Goal: Information Seeking & Learning: Compare options

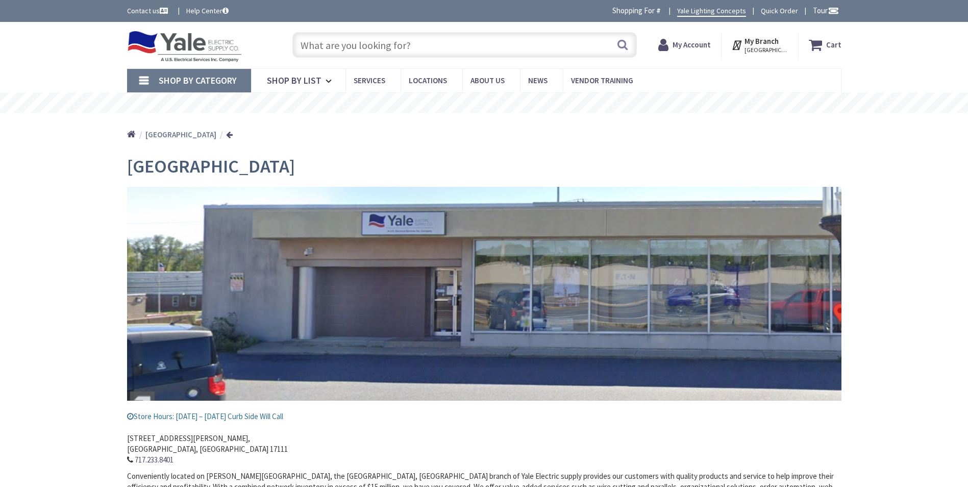
click at [343, 49] on input "text" at bounding box center [464, 45] width 345 height 26
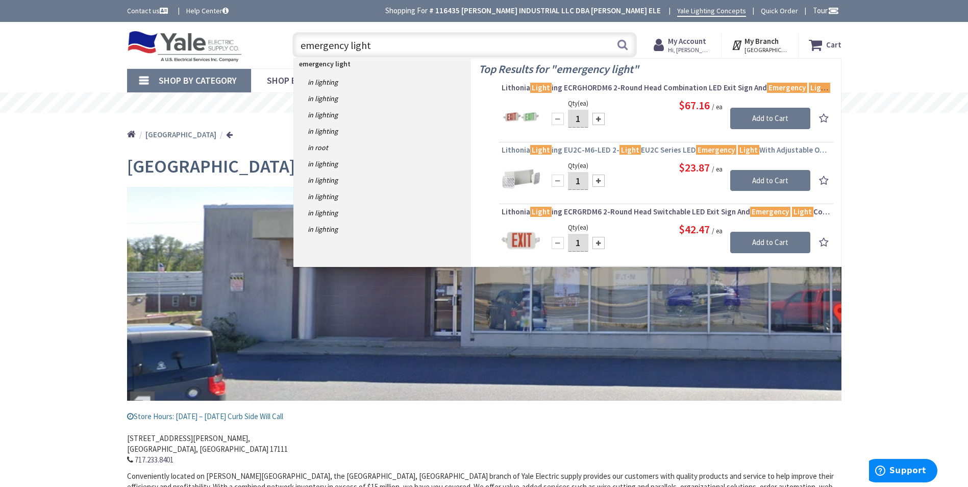
type input "emergency light"
click at [592, 150] on span "Lithonia Light ing EU2C-M6-LED 2- Light EU2C Series LED Emergency Light With Ad…" at bounding box center [666, 150] width 329 height 10
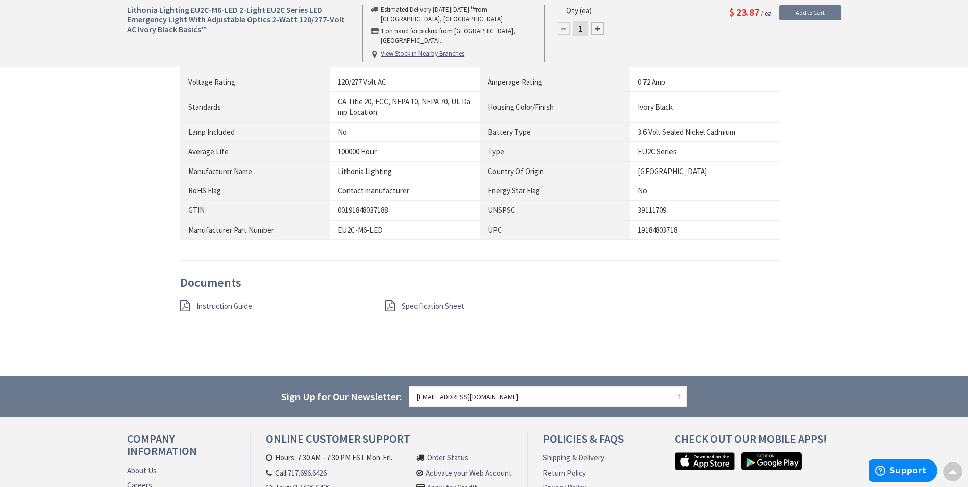
scroll to position [766, 0]
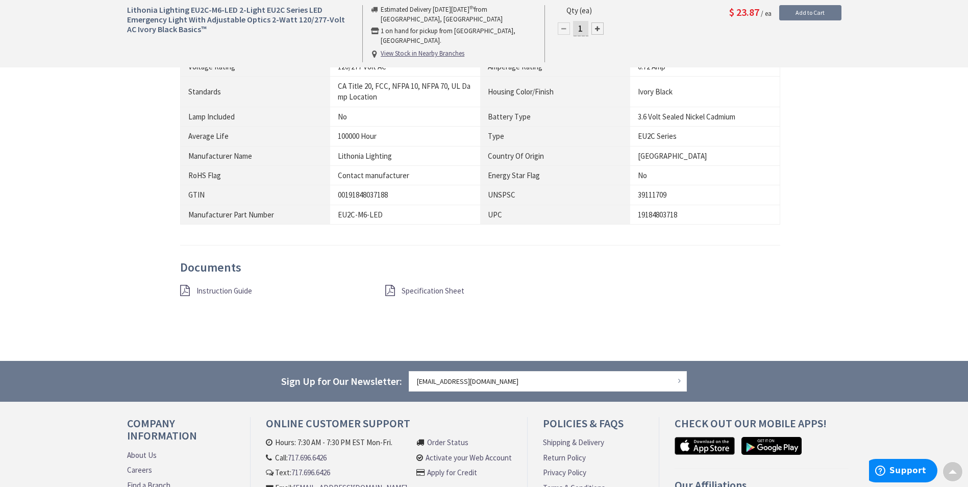
click at [226, 290] on span "Instruction Guide" at bounding box center [225, 291] width 56 height 10
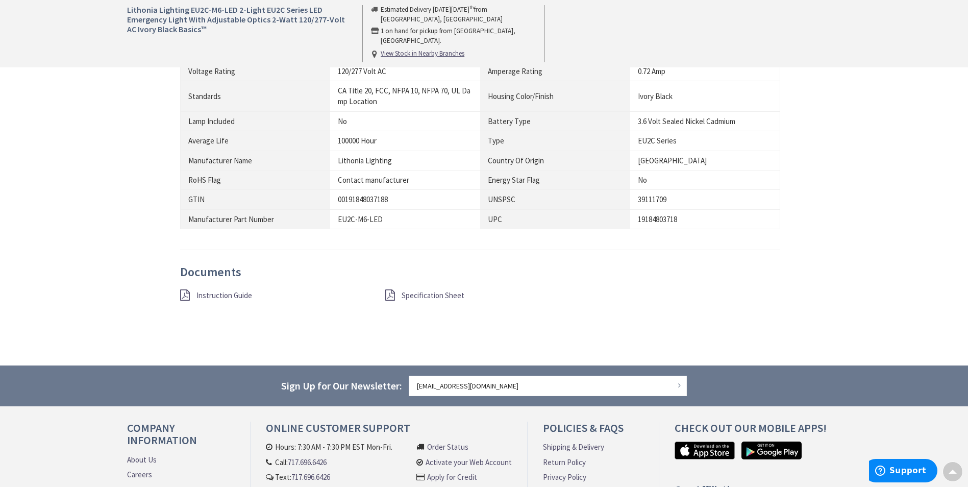
click at [418, 297] on span "Specification Sheet" at bounding box center [433, 295] width 63 height 10
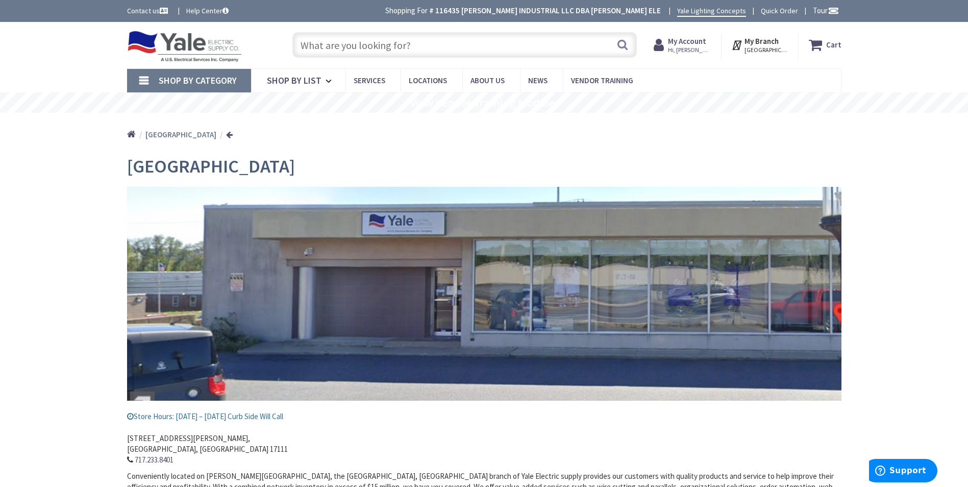
click at [416, 53] on input "text" at bounding box center [464, 45] width 345 height 26
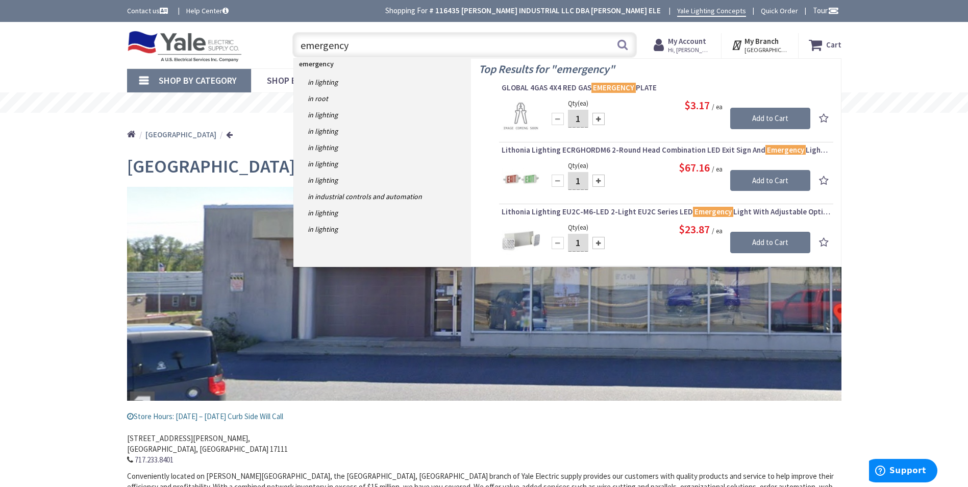
drag, startPoint x: 346, startPoint y: 46, endPoint x: 293, endPoint y: 48, distance: 53.1
click at [293, 48] on input "emergency" at bounding box center [464, 45] width 345 height 26
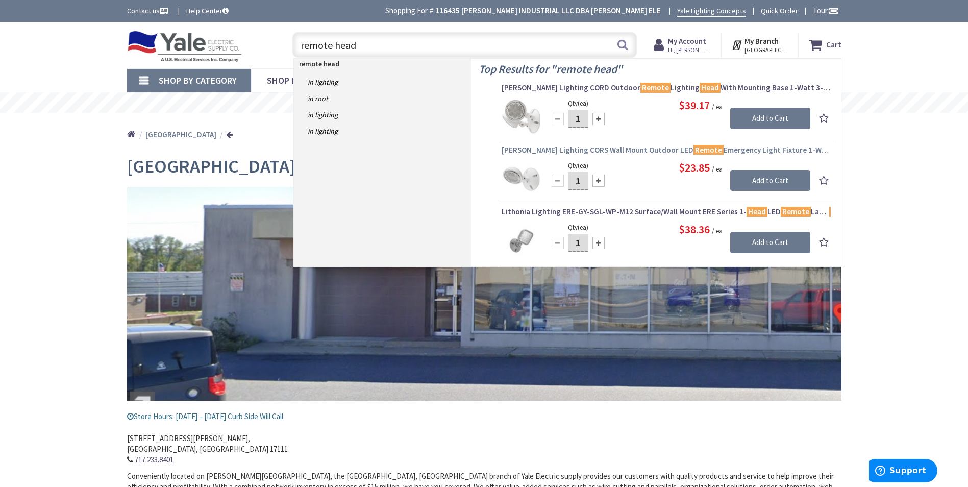
type input "remote head"
click at [606, 149] on span "Hubbell Lighting CORS Wall Mount Outdoor LED Remote Emergency Light Fixture 1-W…" at bounding box center [666, 150] width 329 height 10
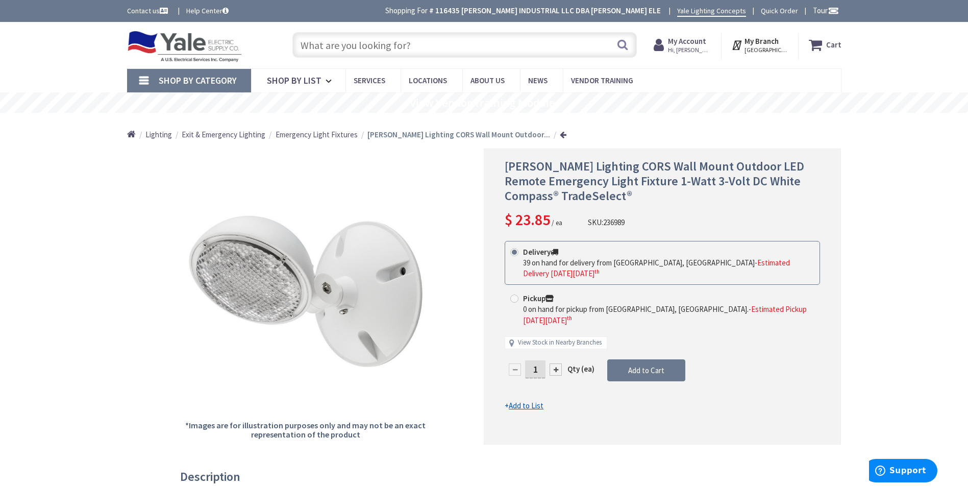
click at [344, 45] on input "text" at bounding box center [464, 45] width 345 height 26
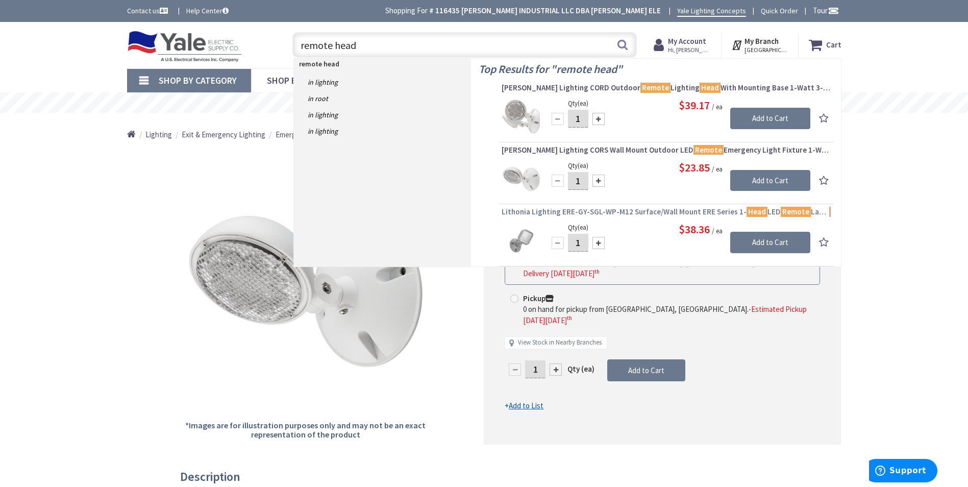
type input "remote head"
click at [632, 209] on span "Lithonia Lighting ERE-GY-SGL-WP-M12 Surface/Wall Mount ERE Series 1- Head LED R…" at bounding box center [666, 212] width 329 height 10
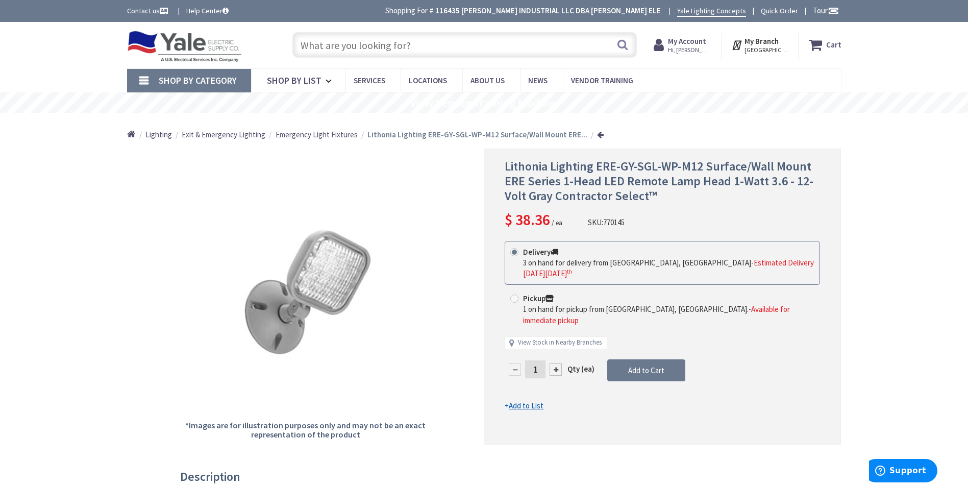
click at [341, 48] on input "text" at bounding box center [464, 45] width 345 height 26
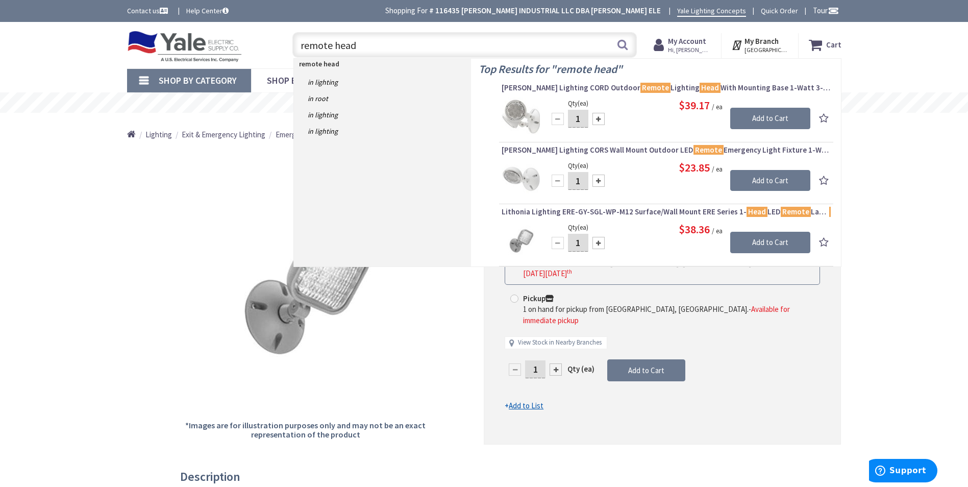
click at [300, 48] on input "remote head" at bounding box center [464, 45] width 345 height 26
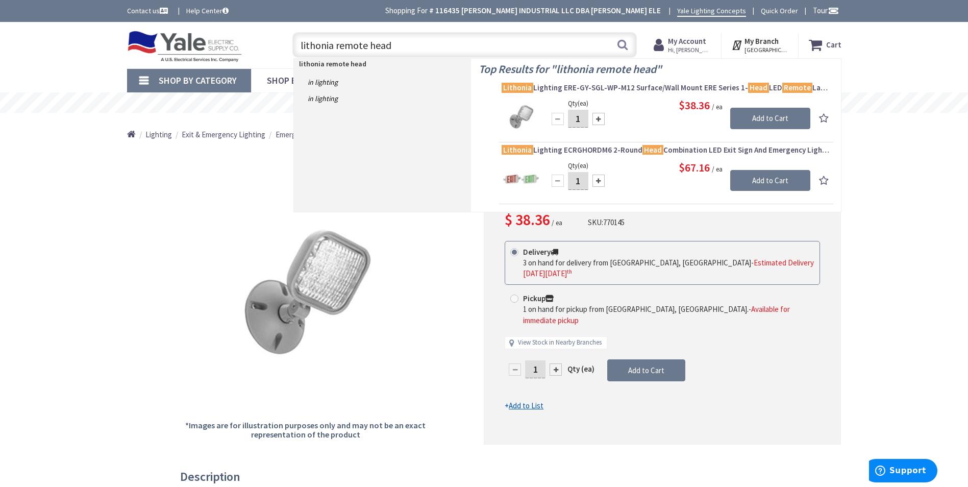
drag, startPoint x: 393, startPoint y: 44, endPoint x: 296, endPoint y: 45, distance: 96.5
click at [296, 45] on input "lithonia remote head" at bounding box center [464, 45] width 345 height 26
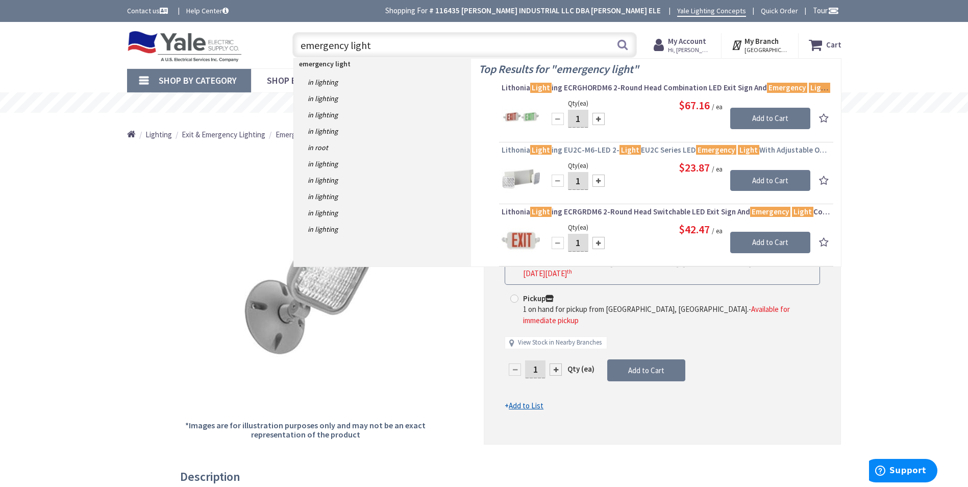
type input "emergency light"
click at [593, 150] on span "Lithonia Light ing EU2C-M6-LED 2- Light EU2C Series LED Emergency Light With Ad…" at bounding box center [666, 150] width 329 height 10
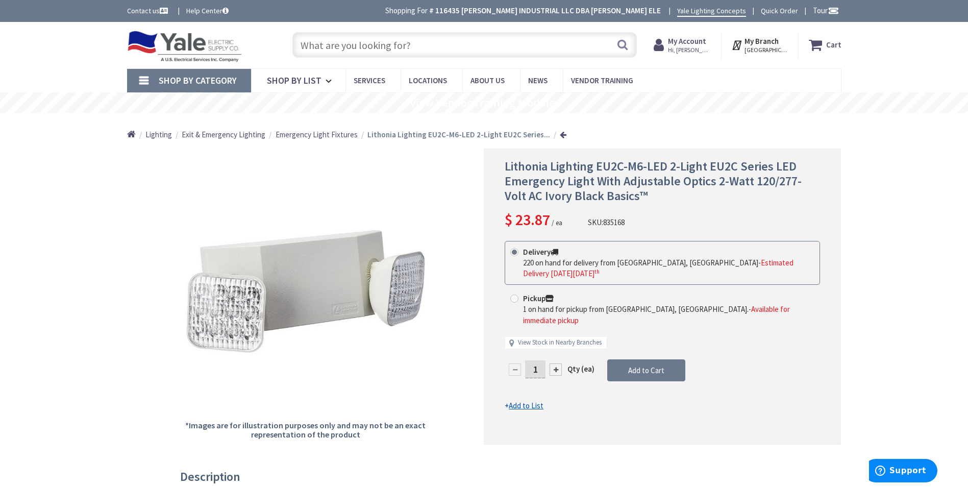
click at [344, 47] on input "text" at bounding box center [464, 45] width 345 height 26
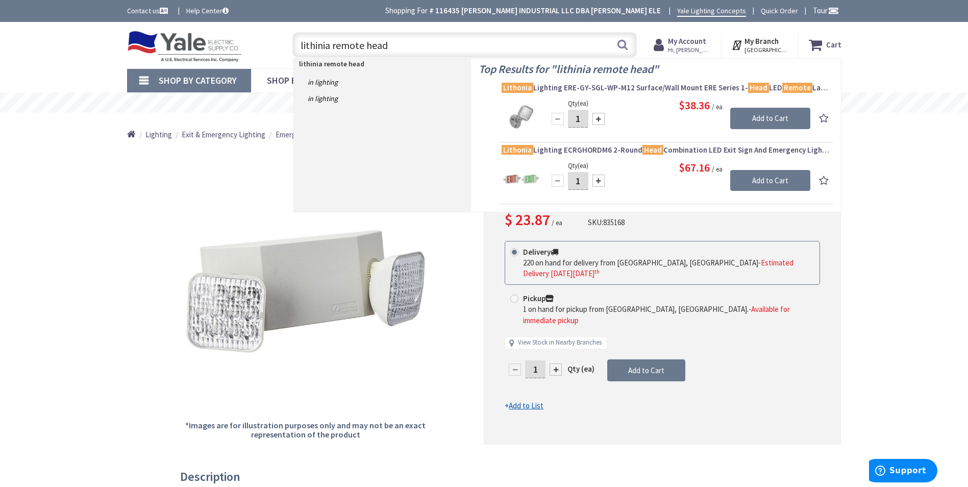
click at [333, 45] on input "lithinia remote head" at bounding box center [464, 45] width 345 height 26
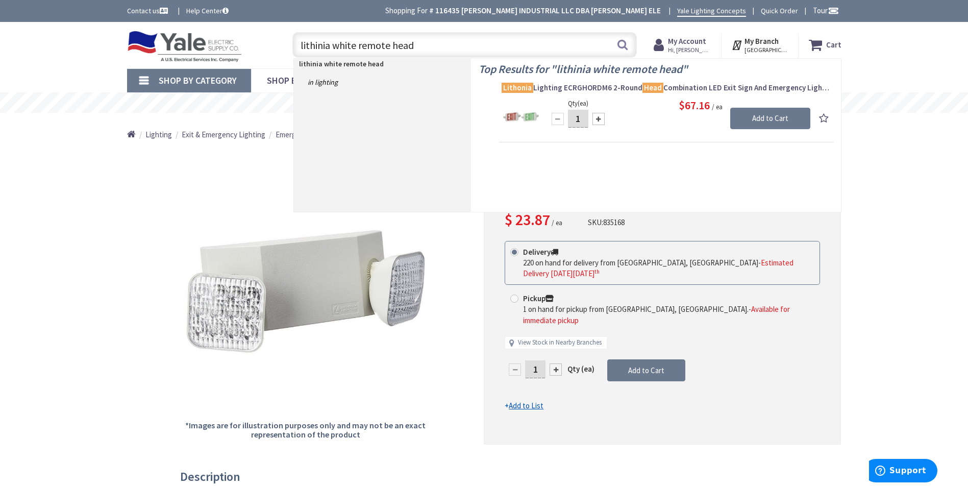
click at [333, 47] on input "lithinia white remote head" at bounding box center [464, 45] width 345 height 26
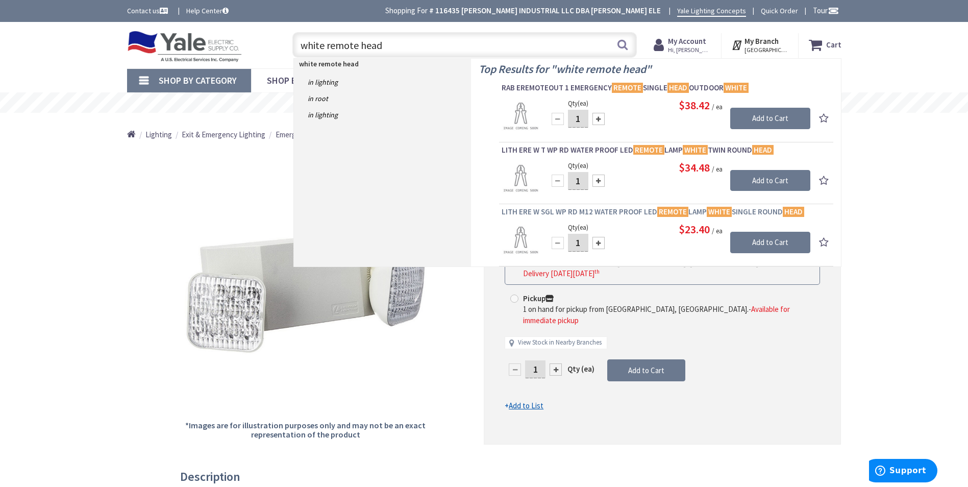
type input "white remote head"
click at [613, 212] on span "LITH ERE W SGL WP RD M12 WATER PROOF LED REMOTE LAMP WHITE SINGLE ROUND HEAD" at bounding box center [666, 212] width 329 height 10
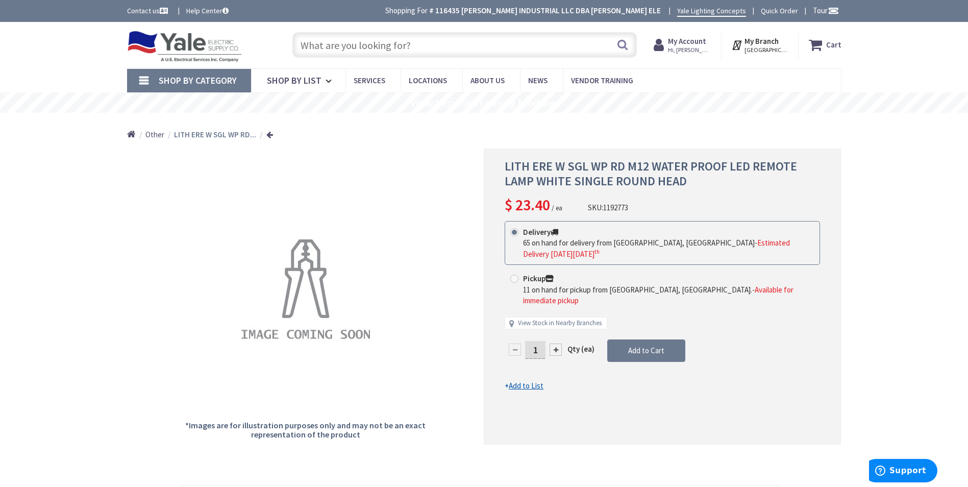
click at [366, 52] on input "text" at bounding box center [464, 45] width 345 height 26
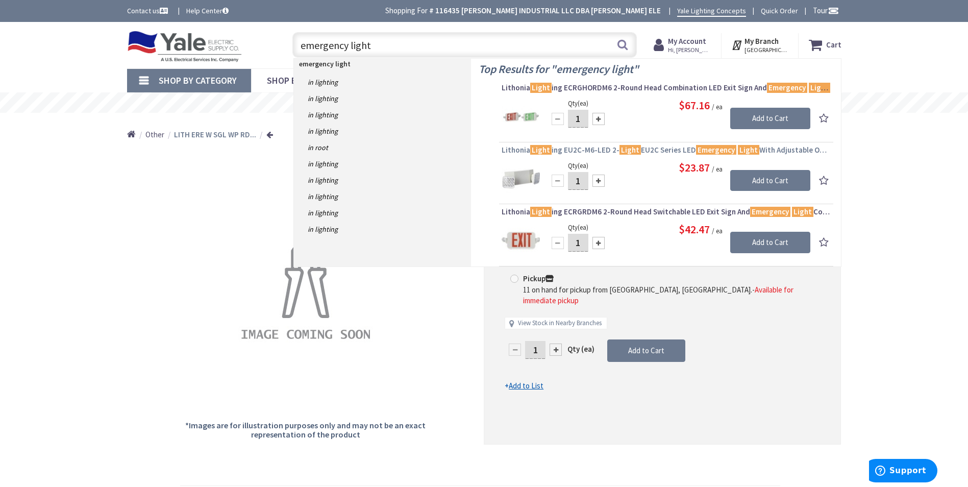
type input "emergency light"
click at [609, 149] on span "Lithonia Light ing EU2C-M6-LED 2- Light EU2C Series LED Emergency Light With Ad…" at bounding box center [666, 150] width 329 height 10
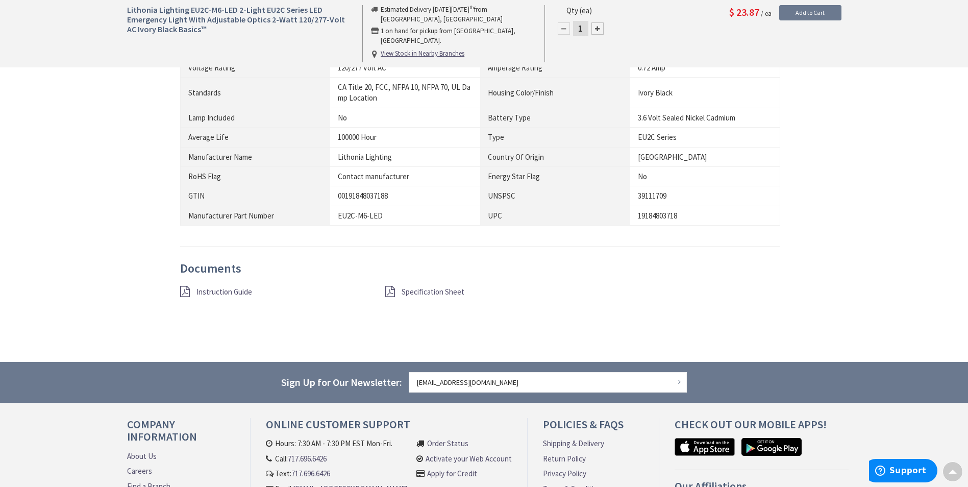
scroll to position [766, 0]
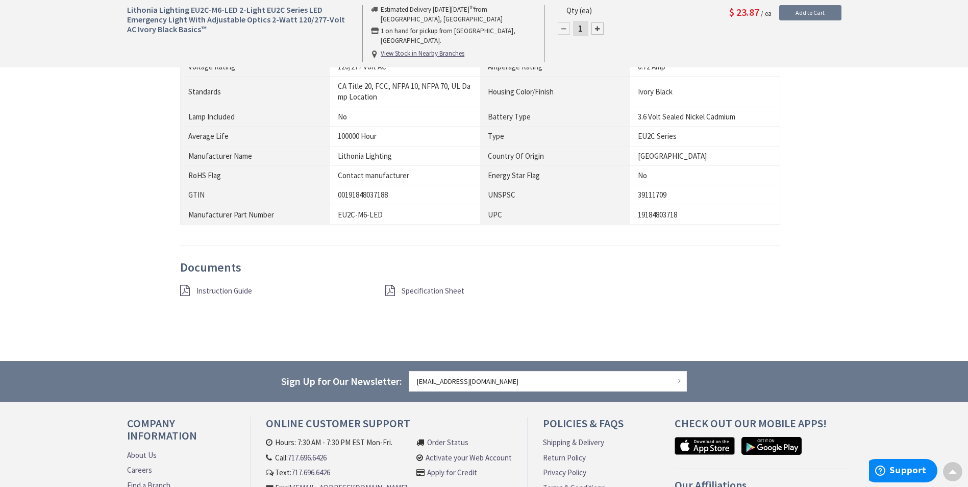
click at [233, 292] on span "Instruction Guide" at bounding box center [225, 291] width 56 height 10
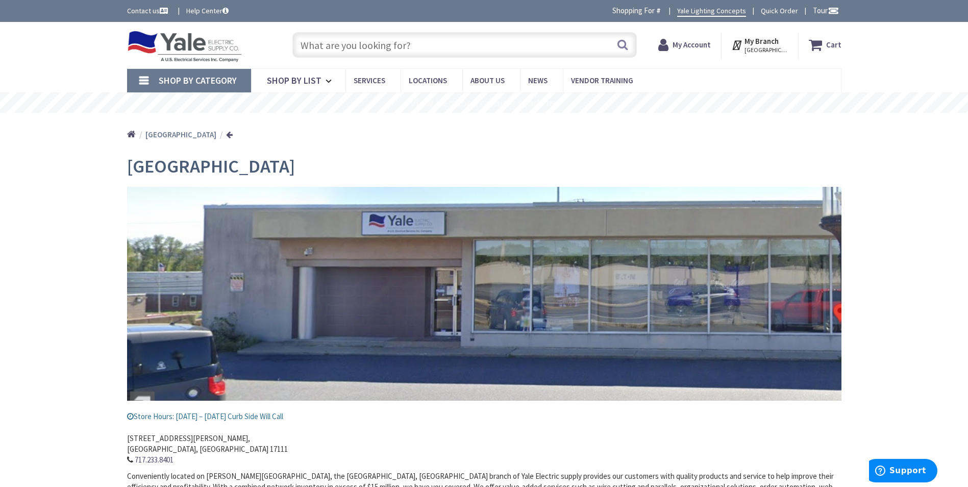
click at [344, 44] on input "text" at bounding box center [464, 45] width 345 height 26
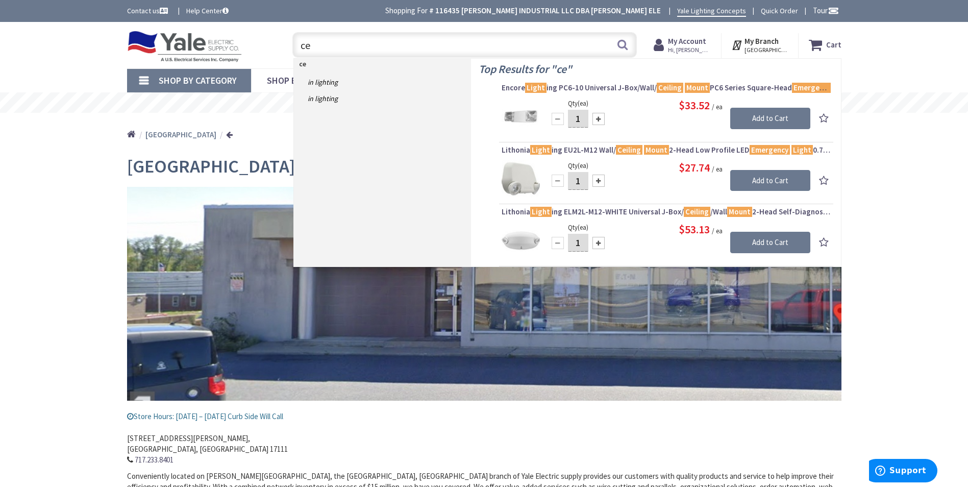
type input "c"
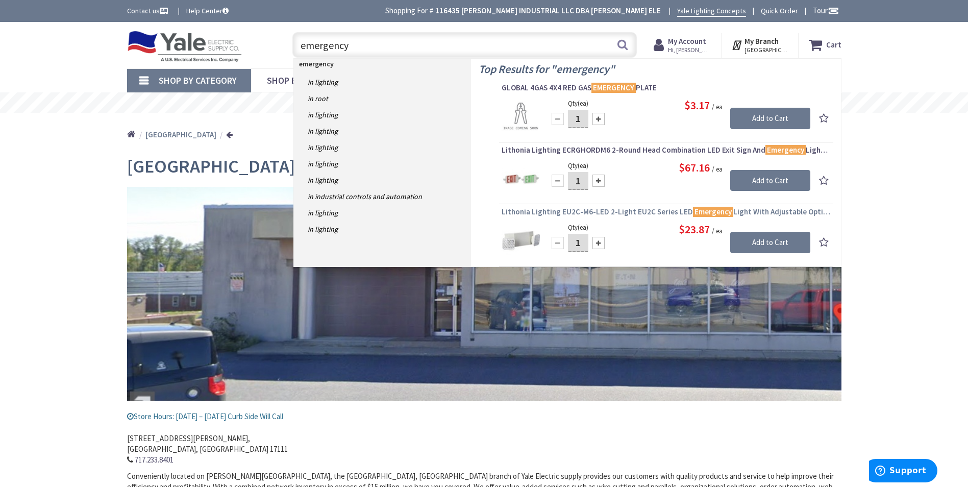
type input "emergency"
click at [585, 212] on span "Lithonia Lighting EU2C-M6-LED 2-Light EU2C Series LED Emergency Light With Adju…" at bounding box center [666, 212] width 329 height 10
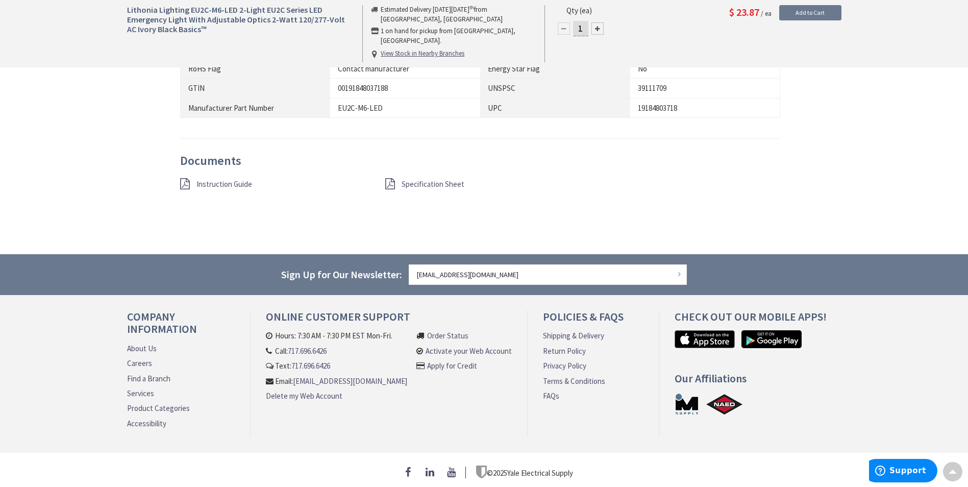
scroll to position [879, 0]
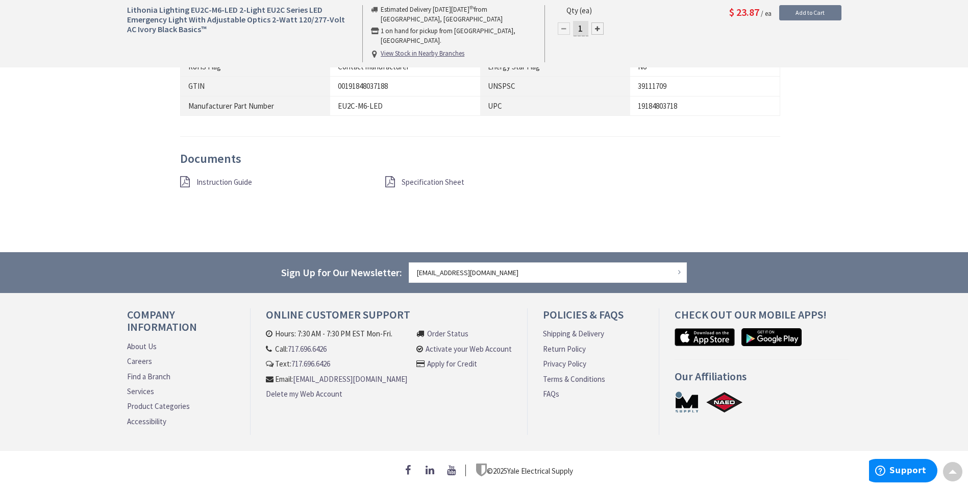
click at [425, 177] on span "Specification Sheet" at bounding box center [433, 182] width 63 height 10
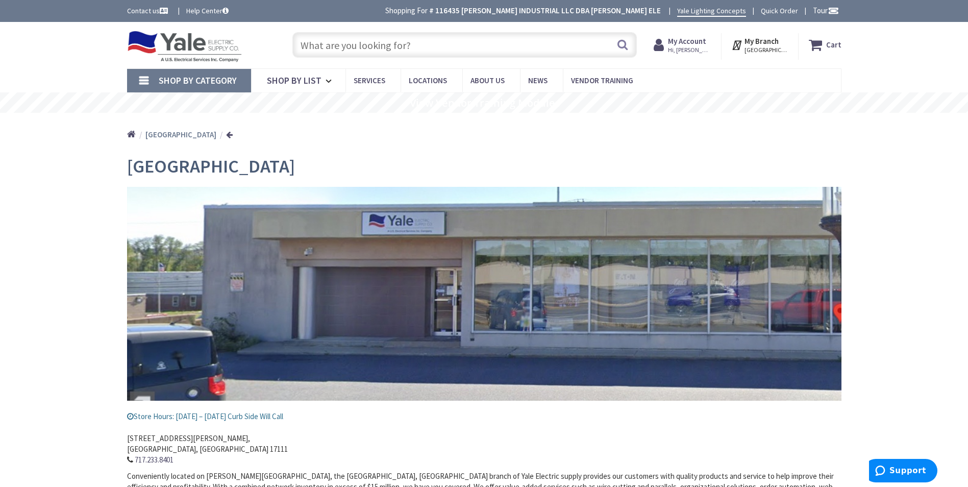
click at [355, 44] on input "text" at bounding box center [464, 45] width 345 height 26
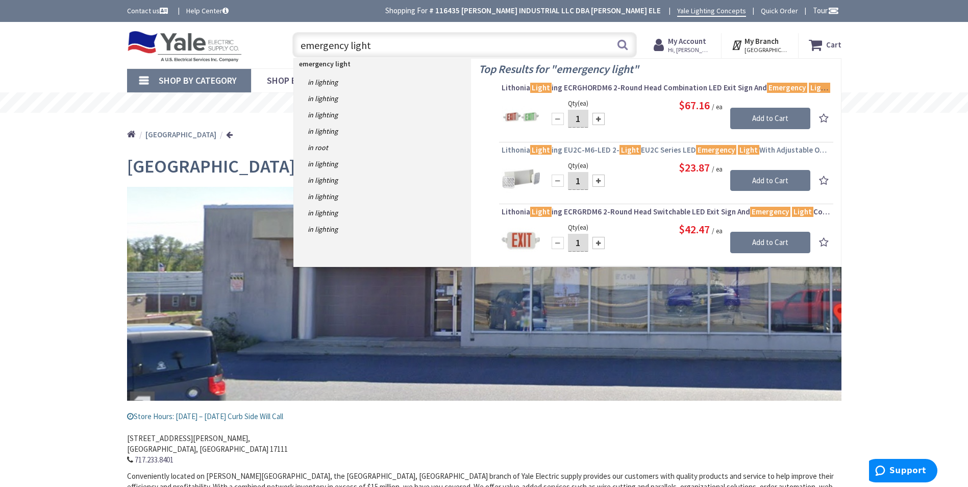
type input "emergency light"
click at [591, 151] on span "Lithonia Light ing EU2C-M6-LED 2- Light EU2C Series LED Emergency Light With Ad…" at bounding box center [666, 150] width 329 height 10
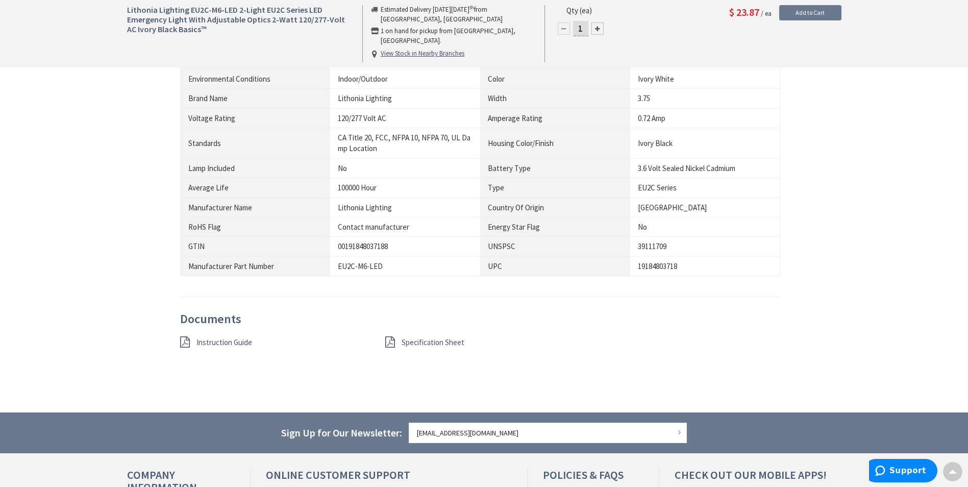
scroll to position [715, 0]
click at [413, 343] on span "Specification Sheet" at bounding box center [433, 342] width 63 height 10
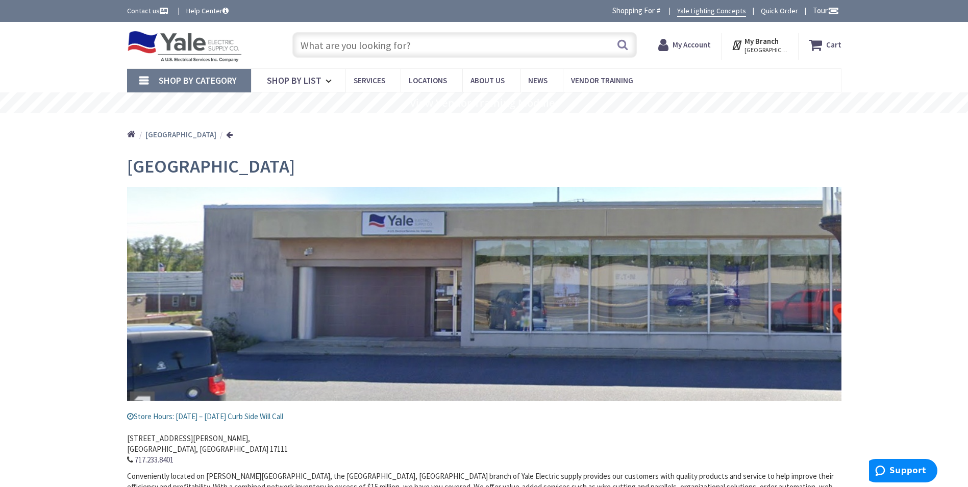
click at [363, 42] on input "text" at bounding box center [464, 45] width 345 height 26
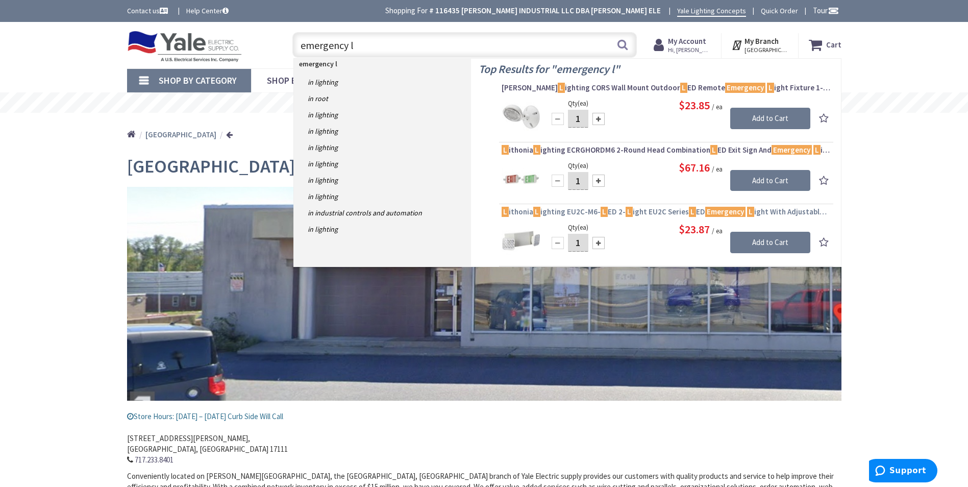
type input "emergency l"
click at [585, 209] on span "L ithonia L ighting EU2C-M6- L ED 2- L ight EU2C Series L ED Emergency L ight W…" at bounding box center [666, 212] width 329 height 10
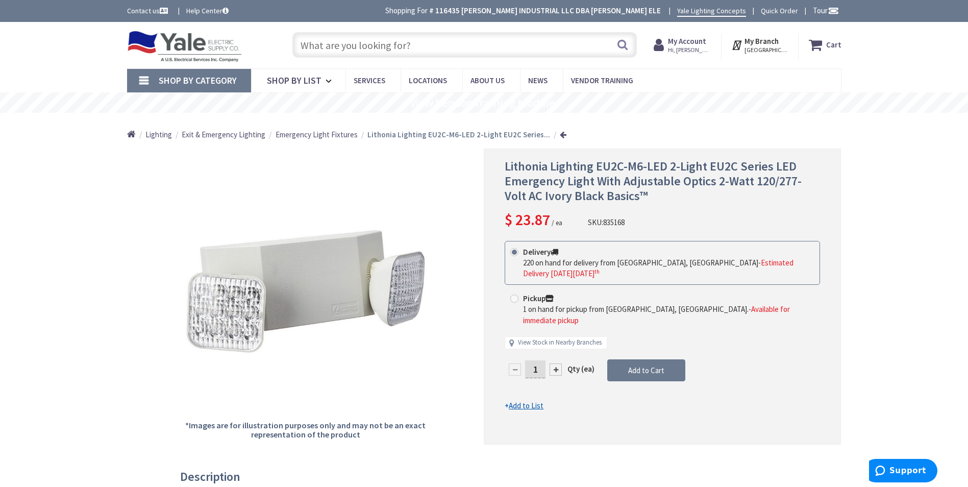
click at [359, 45] on input "text" at bounding box center [464, 45] width 345 height 26
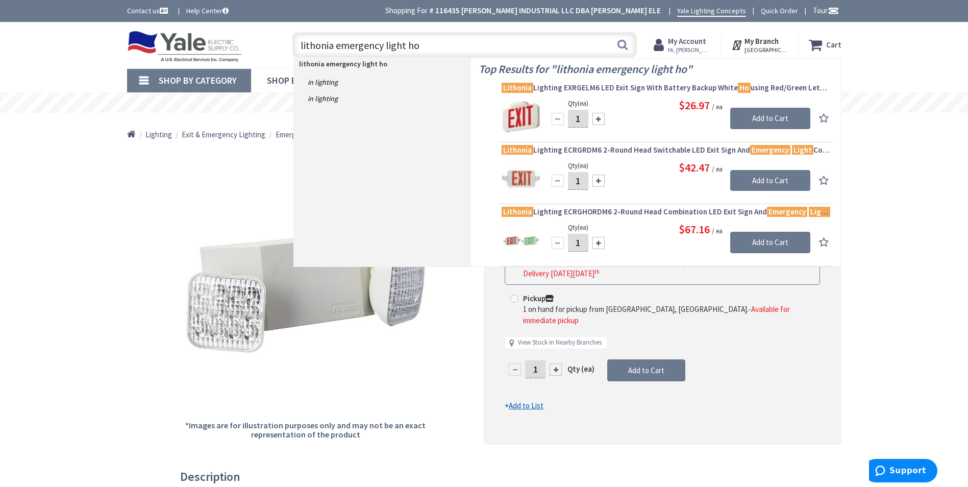
drag, startPoint x: 421, startPoint y: 48, endPoint x: 405, endPoint y: 48, distance: 15.3
click at [404, 48] on input "lithonia emergency light ho" at bounding box center [464, 45] width 345 height 26
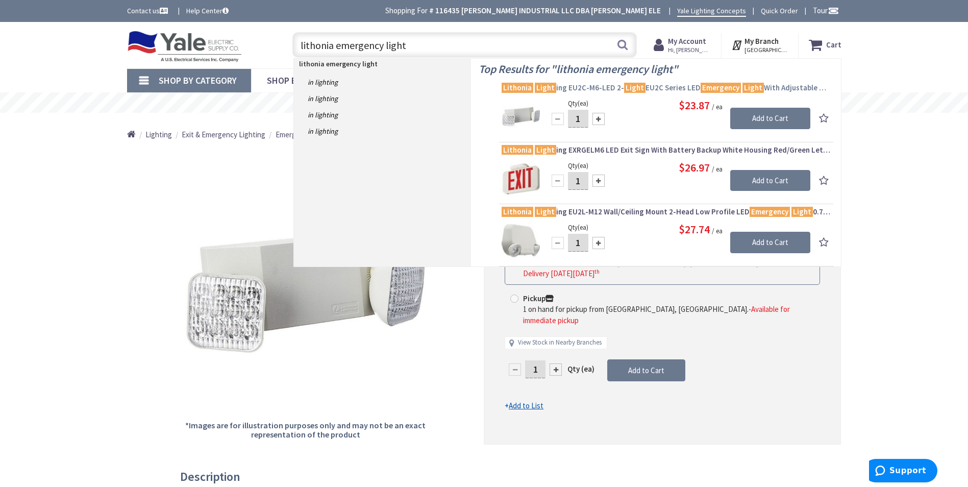
type input "lithonia emergency light"
click at [651, 89] on span "Lithonia Light ing EU2C-M6-LED 2- Light EU2C Series LED Emergency Light With Ad…" at bounding box center [666, 88] width 329 height 10
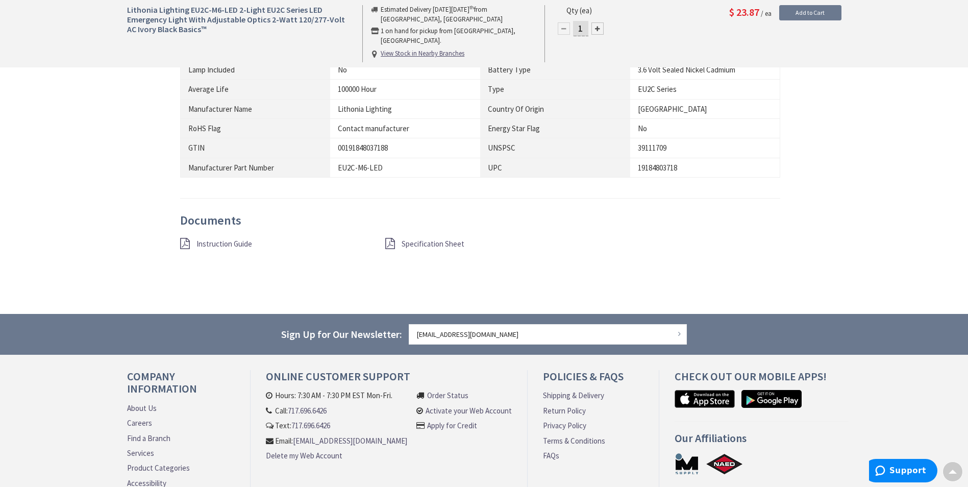
scroll to position [817, 0]
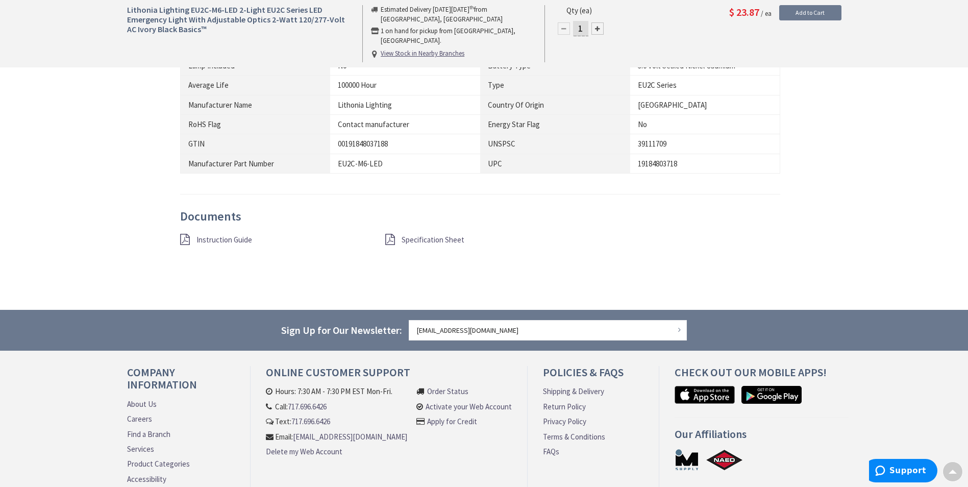
click at [423, 241] on span "Specification Sheet" at bounding box center [433, 240] width 63 height 10
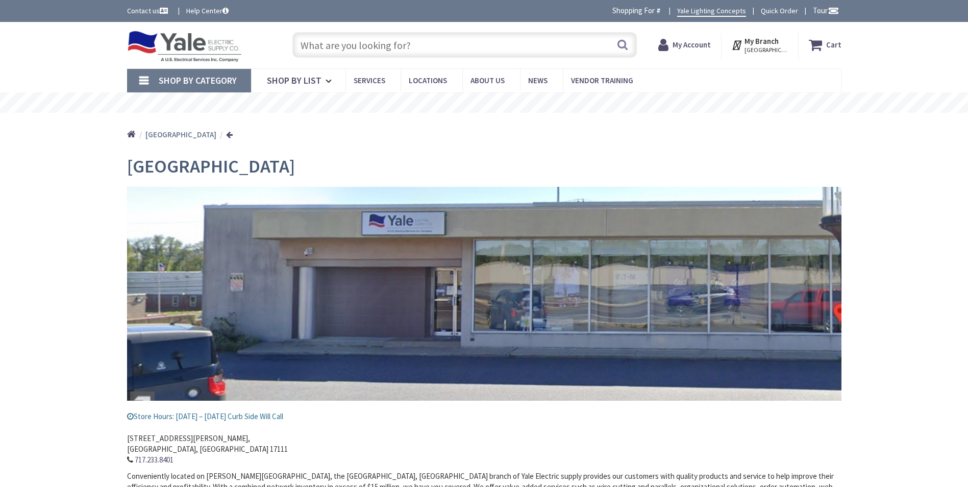
click at [366, 48] on input "text" at bounding box center [464, 45] width 345 height 26
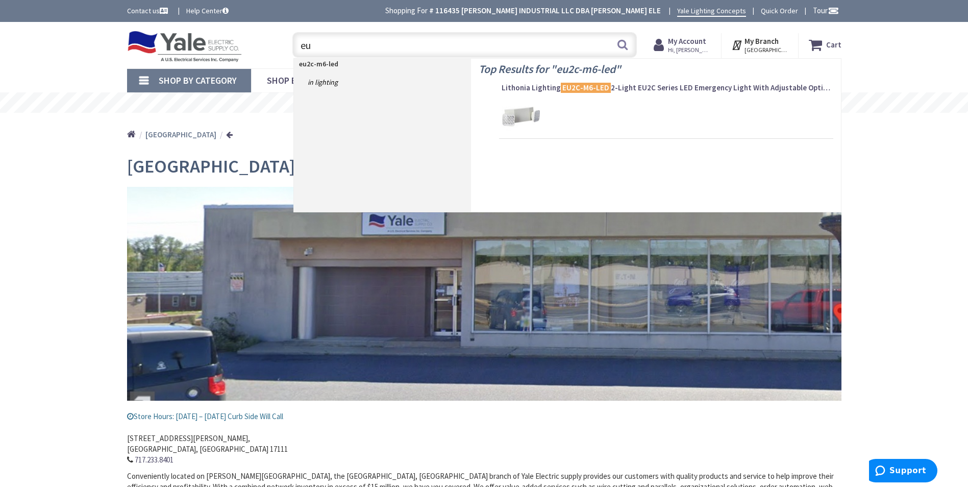
type input "e"
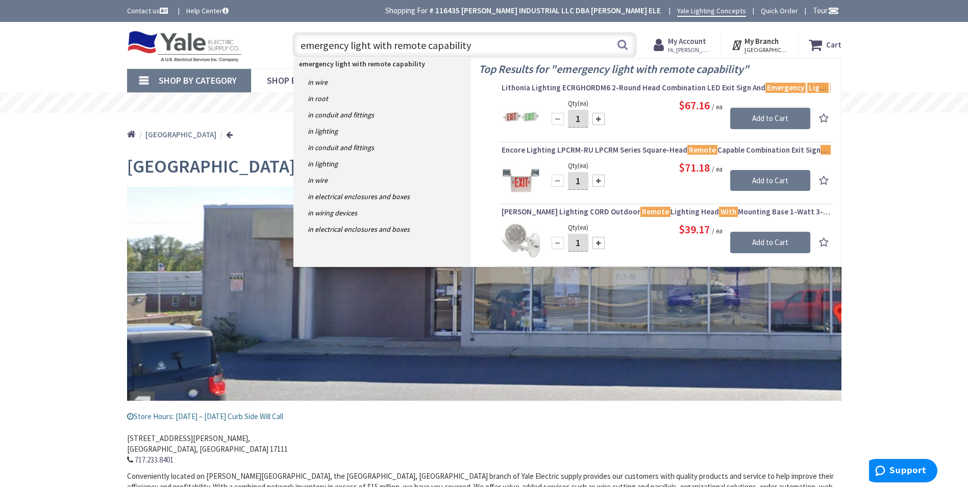
click at [299, 47] on input "emergency light with remote capability" at bounding box center [464, 45] width 345 height 26
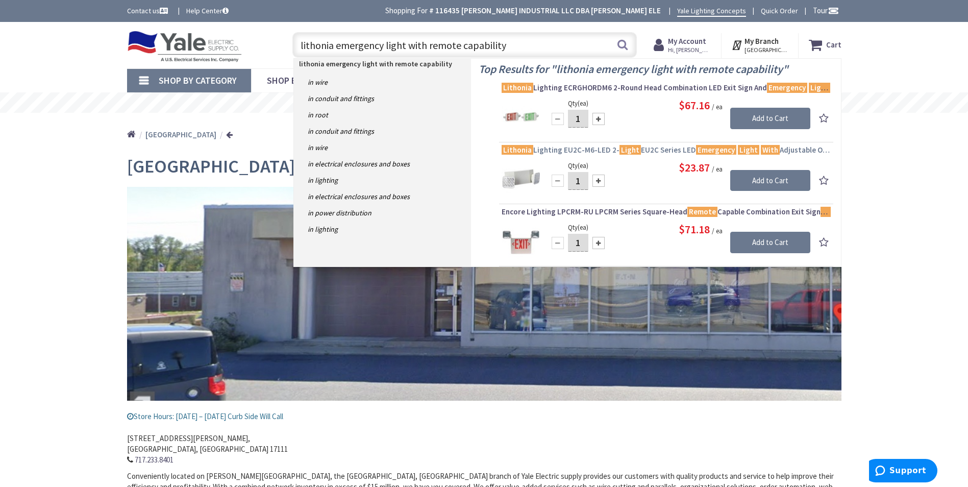
type input "lithonia emergency light with remote capability"
click at [659, 148] on span "Lithonia Lighting EU2C-M6-LED 2- Light EU2C Series LED Emergency Light With Adj…" at bounding box center [666, 150] width 329 height 10
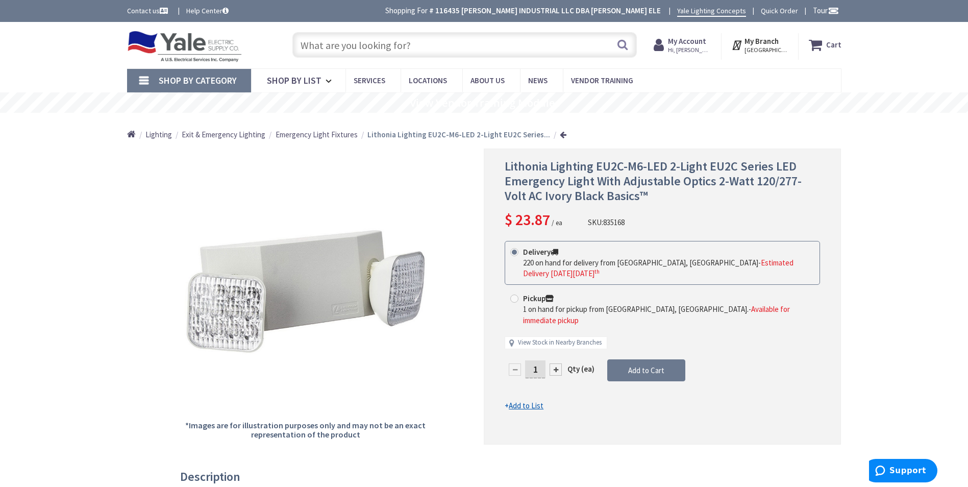
click at [332, 48] on input "text" at bounding box center [464, 45] width 345 height 26
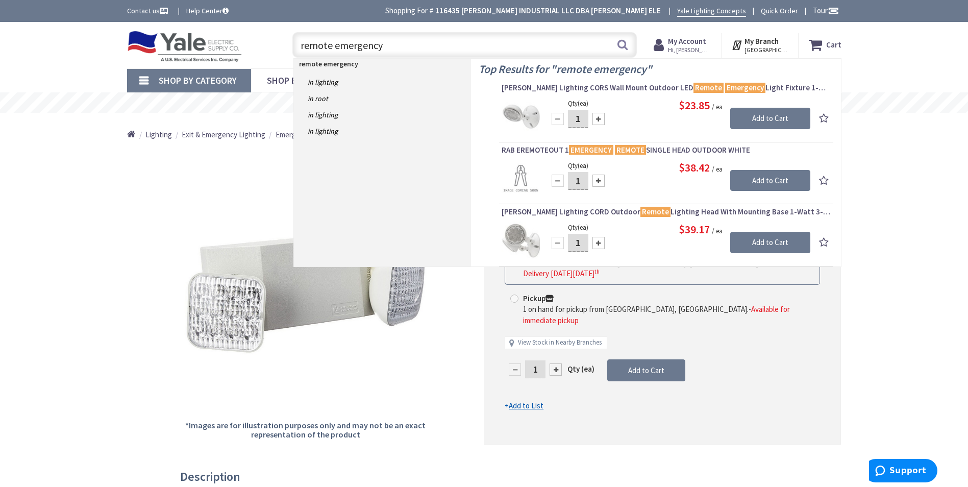
drag, startPoint x: 335, startPoint y: 45, endPoint x: 299, endPoint y: 45, distance: 36.8
click at [299, 45] on input "remote emergency" at bounding box center [464, 45] width 345 height 26
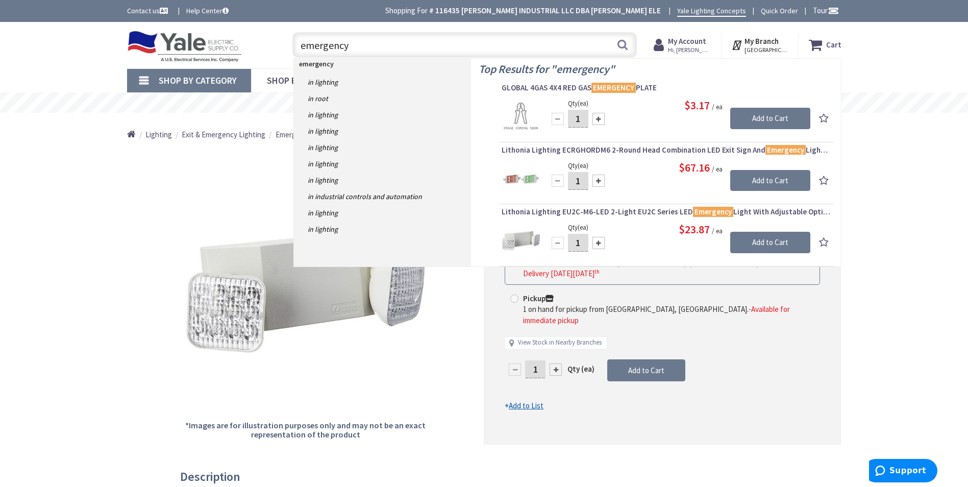
click at [354, 47] on input "emergency" at bounding box center [464, 45] width 345 height 26
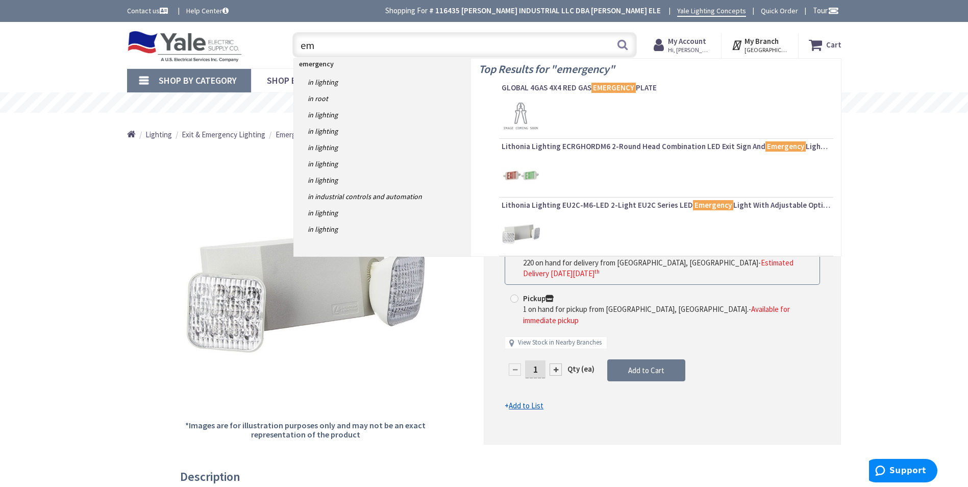
type input "e"
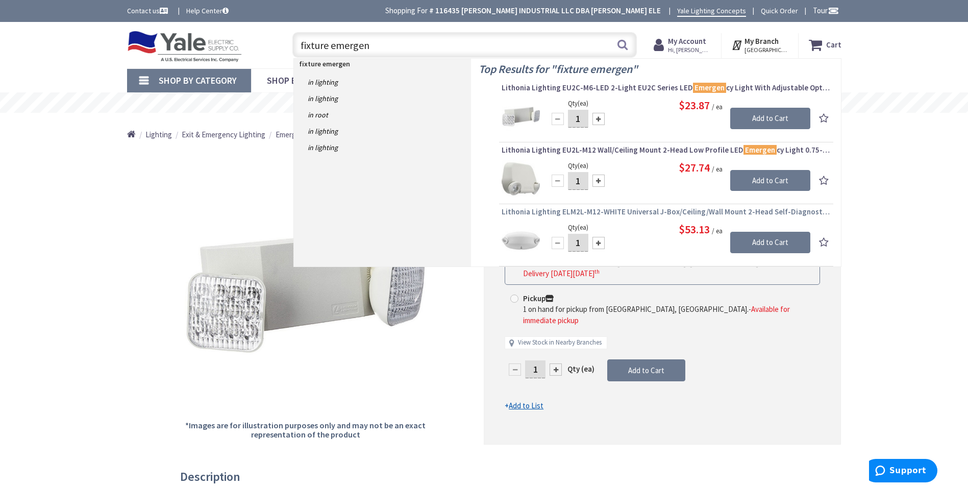
type input "fixture emergen"
click at [637, 213] on span "Lithonia Lighting ELM2L-M12-WHITE Universal J-Box/Ceiling/Wall Mount 2-Head Sel…" at bounding box center [666, 212] width 329 height 10
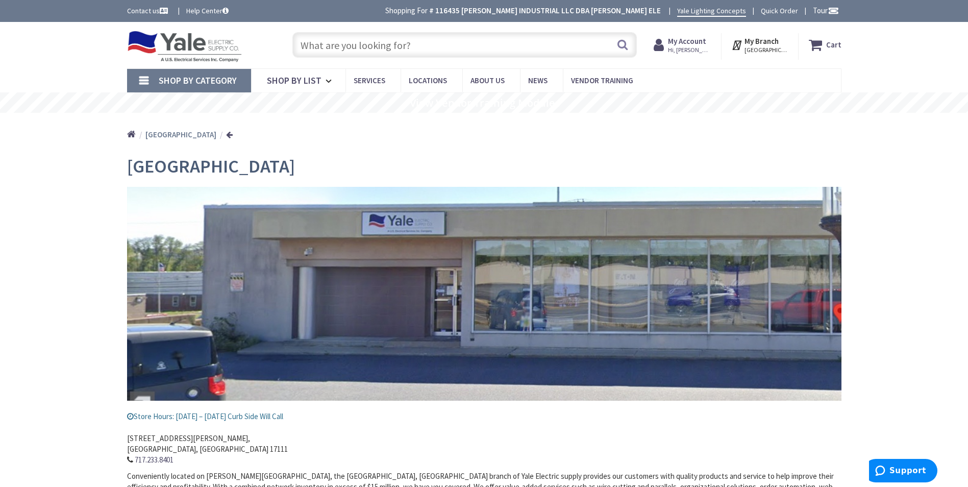
click at [323, 48] on input "text" at bounding box center [464, 45] width 345 height 26
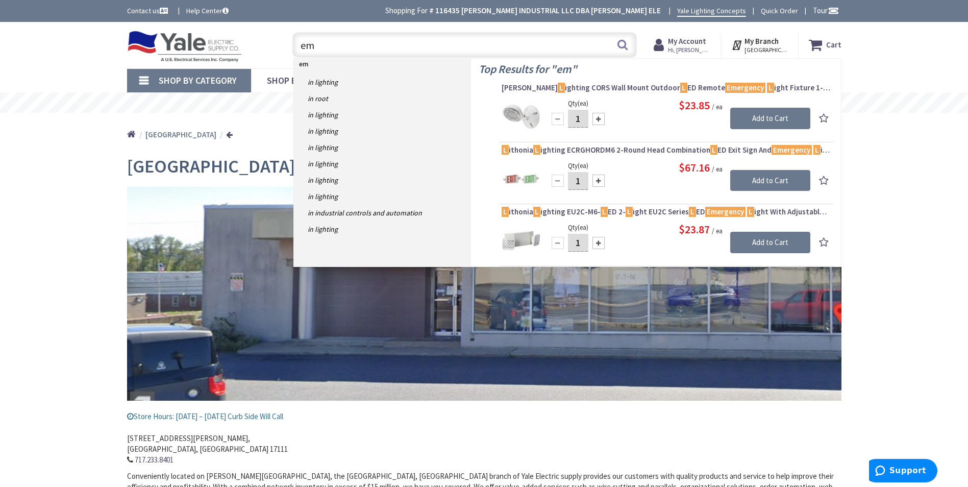
type input "e"
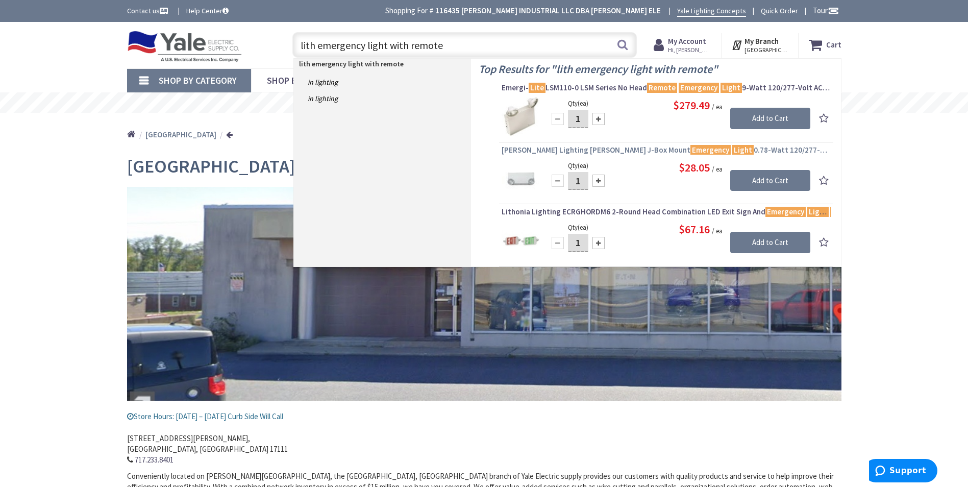
type input "lith emergency light with remote"
click at [591, 149] on span "Cooper Lighting APEL J-Box Mount Emergency Light 0.78-Watt 120/277-Volt AC 3.6-…" at bounding box center [666, 150] width 329 height 10
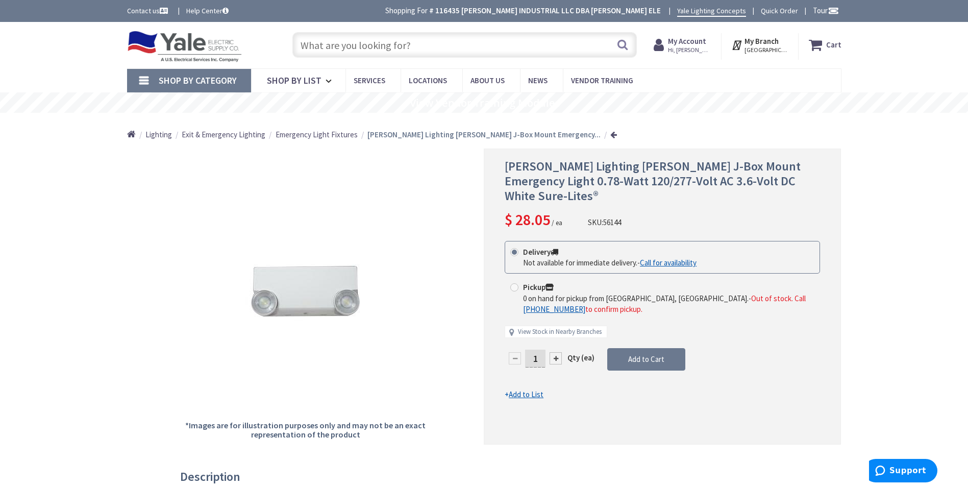
click at [365, 45] on input "text" at bounding box center [464, 45] width 345 height 26
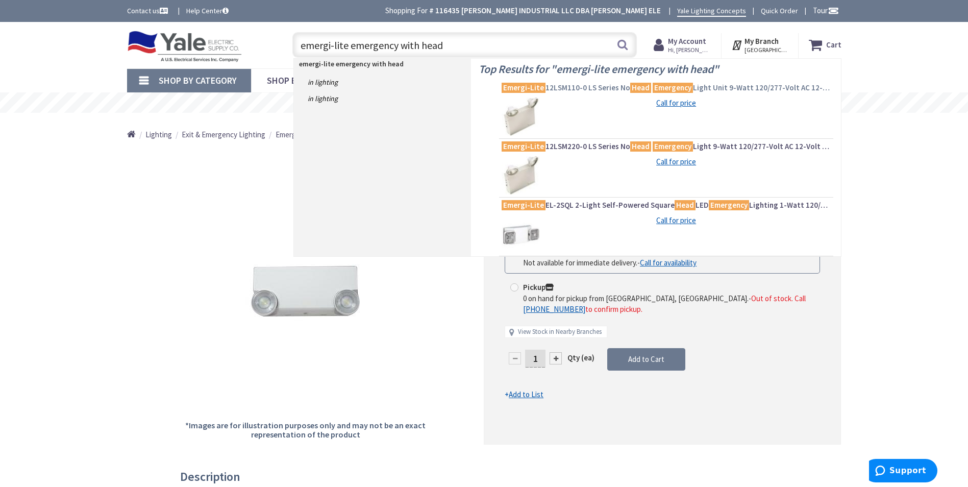
type input "emergi-lite emergency with head"
click at [574, 88] on span "Emergi-Lite 12LSM110-0 LS Series No Head Emergency Light Unit 9-Watt 120/277-Vo…" at bounding box center [666, 88] width 329 height 10
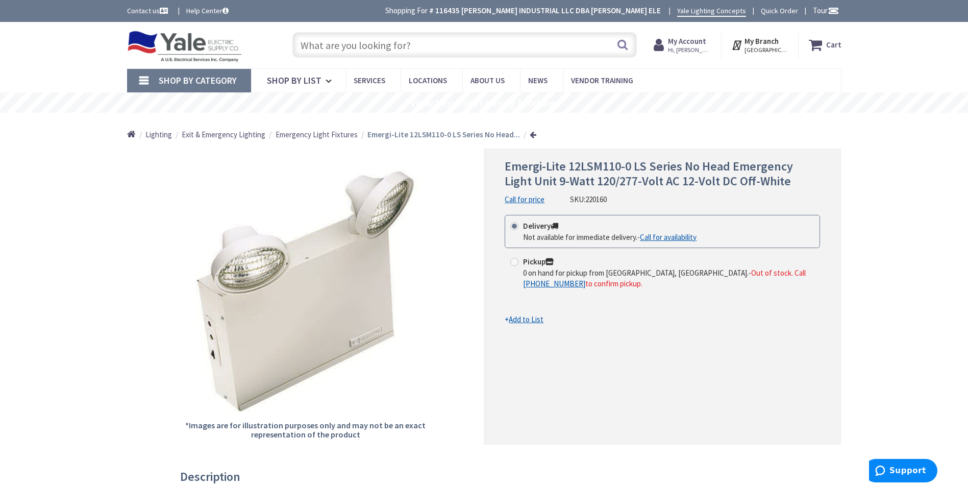
click at [344, 48] on input "text" at bounding box center [464, 45] width 345 height 26
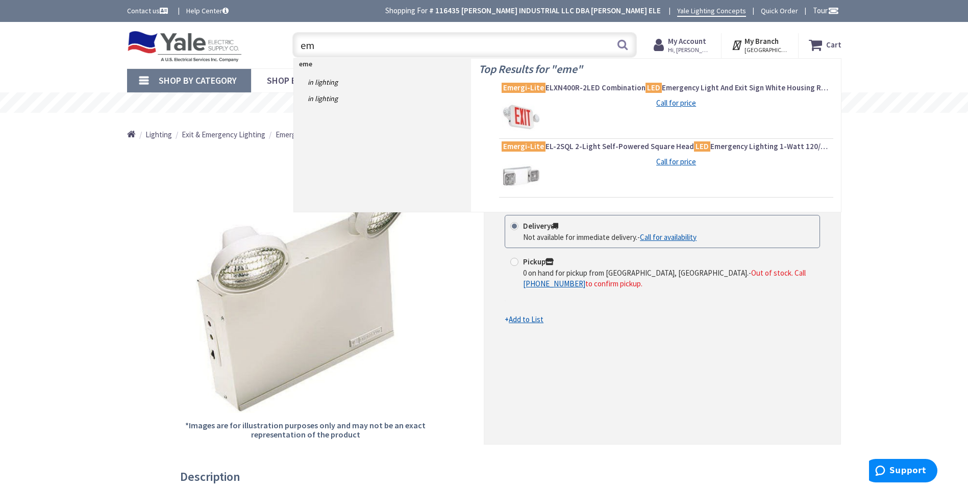
type input "e"
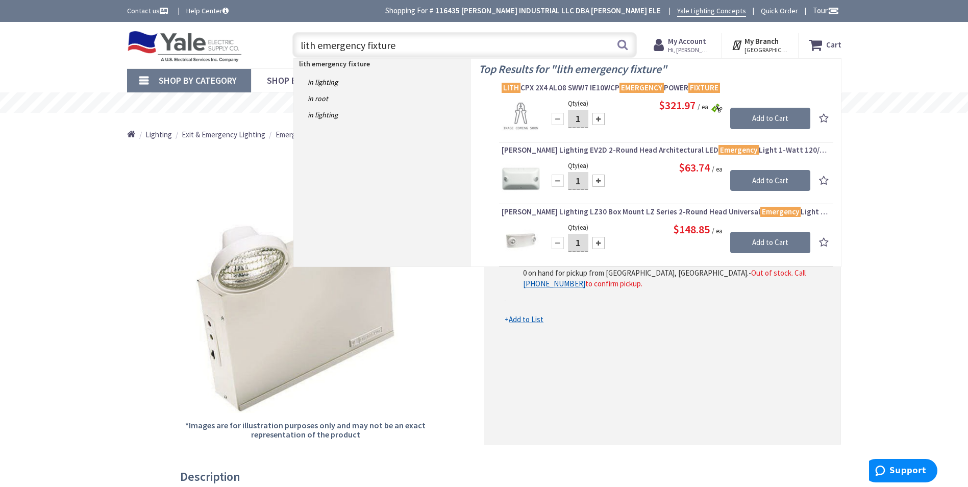
type input "lith emergency fixture"
